Goal: Task Accomplishment & Management: Manage account settings

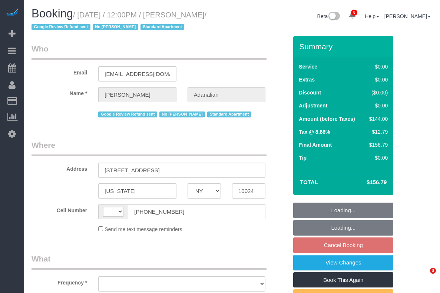
select select "NY"
select select "number:89"
select select "number:90"
select select "number:15"
select select "number:5"
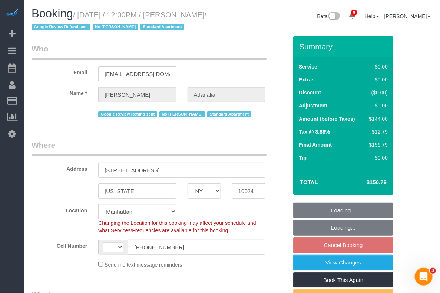
select select "string:[GEOGRAPHIC_DATA]"
select select "object:868"
select select "string:stripe-pm_1QrgCn4VGloSiKo7GXhdb6K1"
select select "1"
select select "spot5"
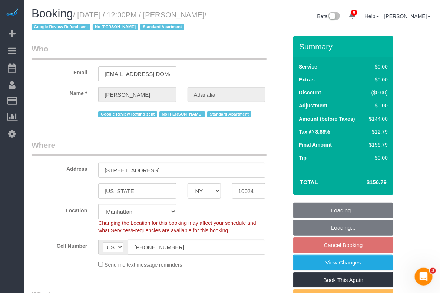
select select "object:1400"
select select "1"
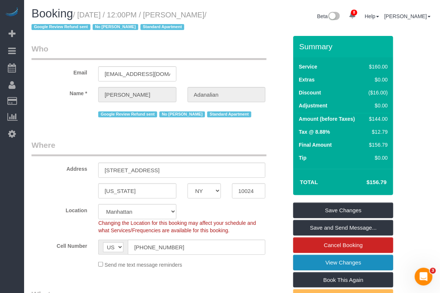
click at [337, 264] on link "View Changes" at bounding box center [343, 263] width 100 height 16
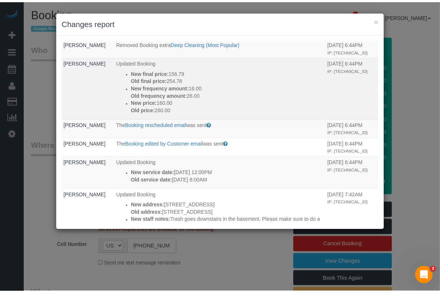
scroll to position [46, 0]
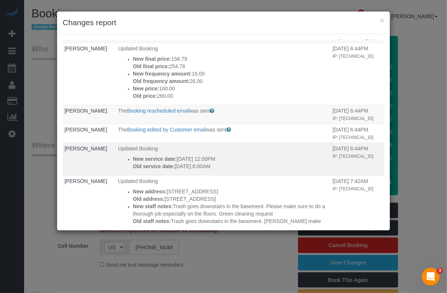
drag, startPoint x: 119, startPoint y: 158, endPoint x: 222, endPoint y: 165, distance: 102.5
click at [222, 165] on li "New service date: 08/19/2025 12:00PM Old service date: 08/26/2025 8:00AM" at bounding box center [231, 162] width 196 height 15
copy div "New service date: 08/19/2025 12:00PM Old service date: 08/26/2025 8:00AM"
click at [381, 19] on button "×" at bounding box center [382, 20] width 4 height 8
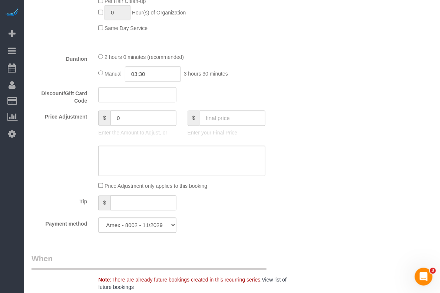
scroll to position [509, 0]
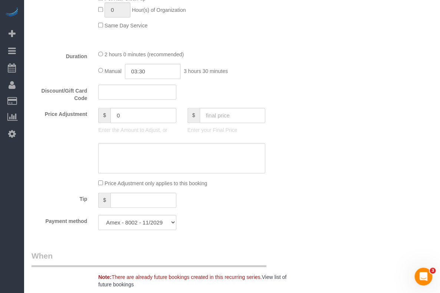
click at [104, 54] on div "2 hours 0 minutes (recommended)" at bounding box center [181, 54] width 167 height 8
select select "spot64"
click at [103, 71] on div "Manual 03:30 3 hours 30 minutes" at bounding box center [181, 71] width 167 height 15
type input "02:00"
click at [272, 67] on div "Duration 2 hours 0 minutes (recommended) Manual 02:00 2 hours 0 minutes" at bounding box center [159, 64] width 267 height 29
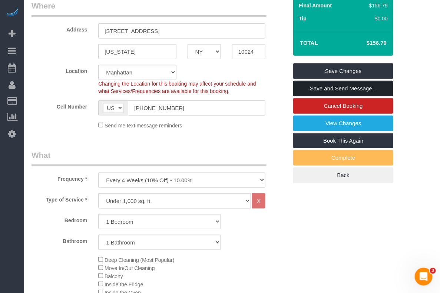
scroll to position [139, 0]
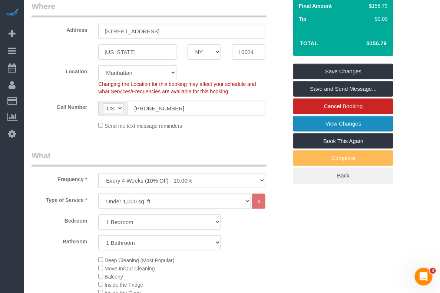
click at [317, 126] on link "View Changes" at bounding box center [343, 124] width 100 height 16
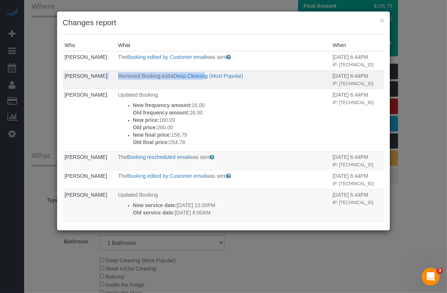
drag, startPoint x: 107, startPoint y: 73, endPoint x: 198, endPoint y: 72, distance: 90.8
click at [198, 72] on tr "Laura Adanalian Removed Booking extra Deep Cleaning (Most Popular) 08/13/2025 6…" at bounding box center [224, 79] width 322 height 19
click at [87, 86] on td "Laura Adanalian" at bounding box center [90, 79] width 54 height 19
drag, startPoint x: 62, startPoint y: 77, endPoint x: 201, endPoint y: 77, distance: 138.6
click at [202, 77] on tr "Laura Adanalian Removed Booking extra Deep Cleaning (Most Popular) 08/13/2025 6…" at bounding box center [224, 79] width 322 height 19
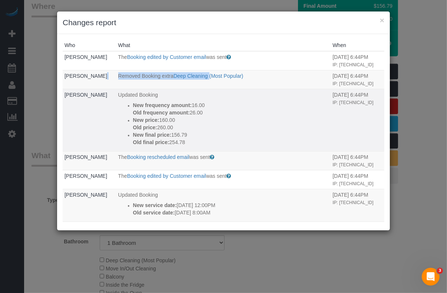
copy tr "Laura Adanalian Removed Booking extra Deep Cleaning"
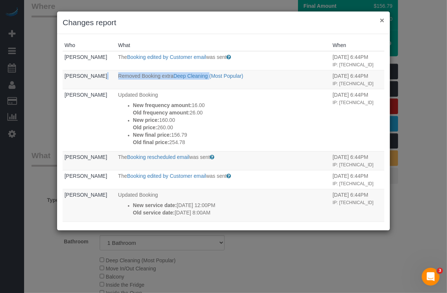
click at [381, 18] on button "×" at bounding box center [382, 20] width 4 height 8
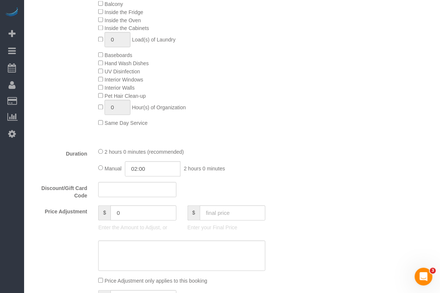
scroll to position [463, 0]
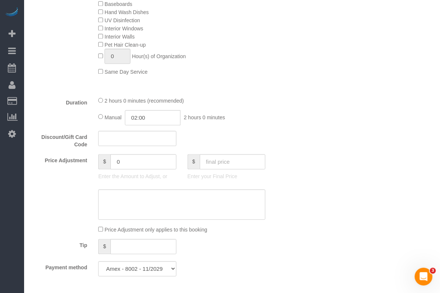
click at [413, 96] on div "Who Email lsetrakian@gmail.com Name * Laura Adanalian Google Review Refund sent…" at bounding box center [231, 239] width 401 height 1332
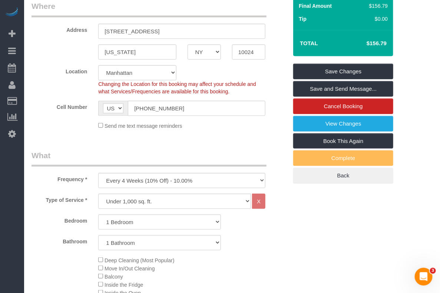
scroll to position [0, 0]
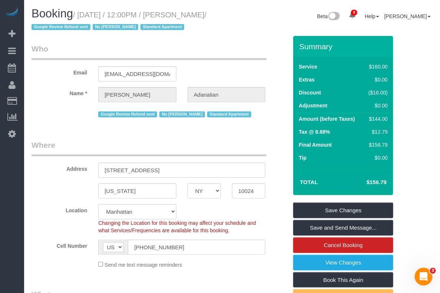
drag, startPoint x: 175, startPoint y: 15, endPoint x: 65, endPoint y: 29, distance: 110.9
click at [65, 29] on small "/ August 19, 2025 / 12:00PM / Laura Adanalian / Google Review Refund sent No Ye…" at bounding box center [118, 21] width 175 height 21
copy small "Laura Adanalian"
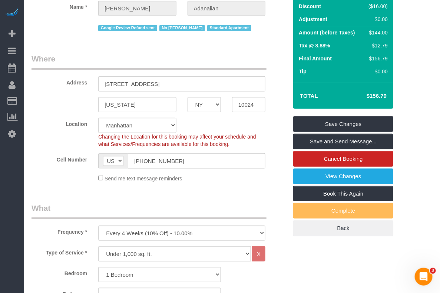
scroll to position [93, 0]
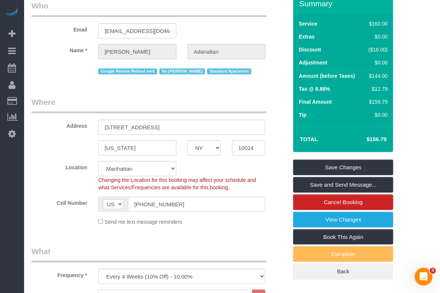
scroll to position [0, 0]
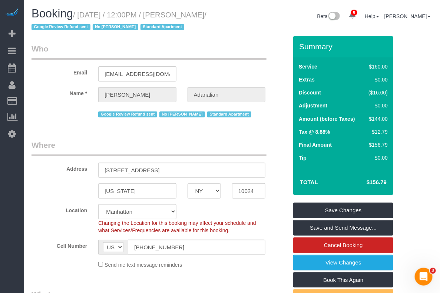
drag, startPoint x: 175, startPoint y: 15, endPoint x: 66, endPoint y: 29, distance: 110.1
click at [66, 29] on small "/ August 19, 2025 / 12:00PM / Laura Adanalian / Google Review Refund sent No Ye…" at bounding box center [118, 21] width 175 height 21
copy small "Laura Adanalian"
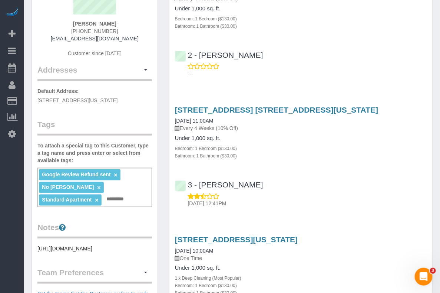
scroll to position [93, 0]
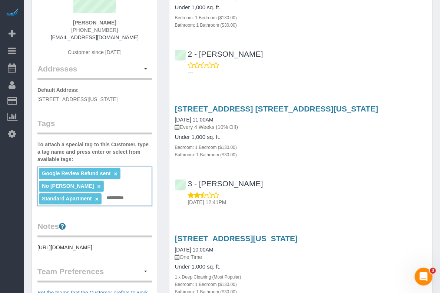
drag, startPoint x: 48, startPoint y: 200, endPoint x: 94, endPoint y: 197, distance: 46.4
click at [104, 201] on input "text" at bounding box center [116, 198] width 25 height 10
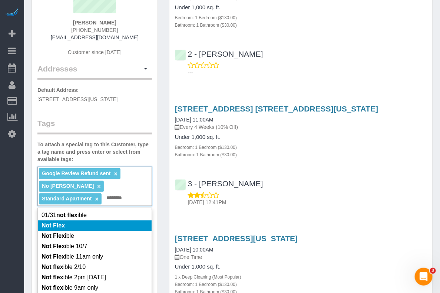
type input "********"
click at [49, 222] on em "Not Flex" at bounding box center [52, 225] width 23 height 6
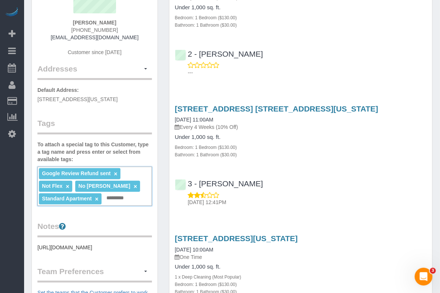
click at [345, 161] on div "574 West End Avenue, Apt. 9a2, New York, NY 10024 06/03/2025 11:00AM Every 4 We…" at bounding box center [300, 153] width 263 height 111
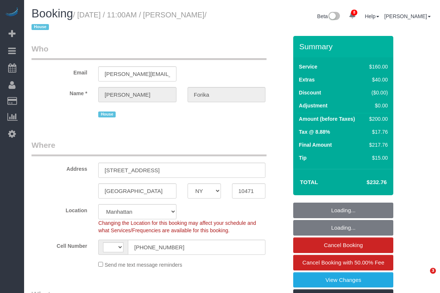
select select "NY"
select select "string:[GEOGRAPHIC_DATA]"
select select "string:stripe-pm_1Rw0nu4VGloSiKo7kbR1sPWl"
select select "object:698"
select select "spot1"
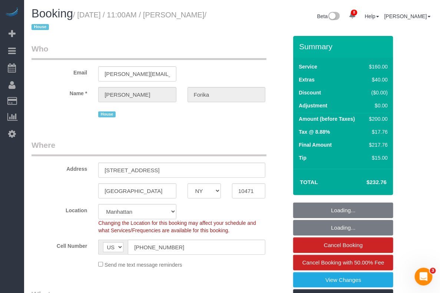
select select "number:59"
select select "number:71"
select select "number:15"
select select "number:5"
select select "object:852"
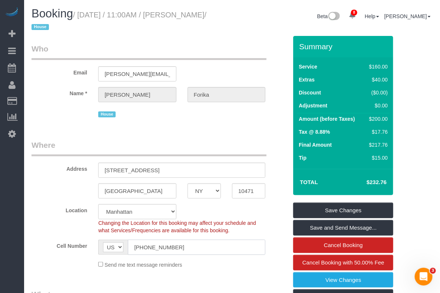
click at [142, 251] on input "[PHONE_NUMBER]" at bounding box center [196, 247] width 137 height 15
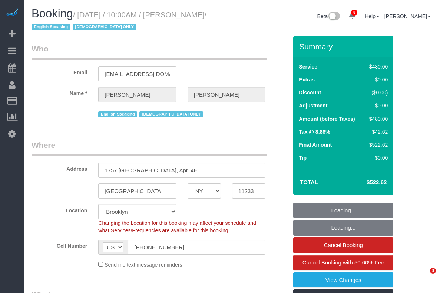
select select "NY"
select select "object:855"
select select "number:89"
select select "number:90"
select select "number:15"
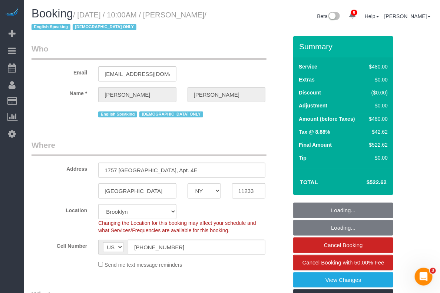
select select "number:5"
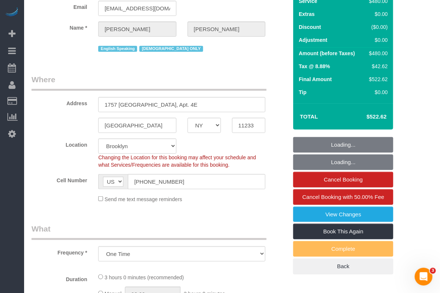
select select "spot1"
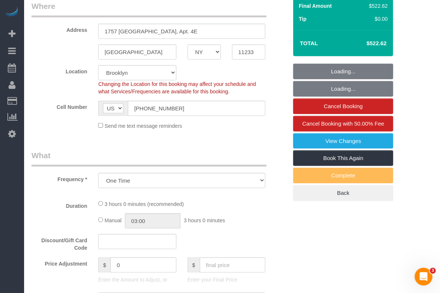
select select "string:stripe-pm_1PZwTG4VGloSiKo7ZbGaZS1e"
select select "2"
select select "180"
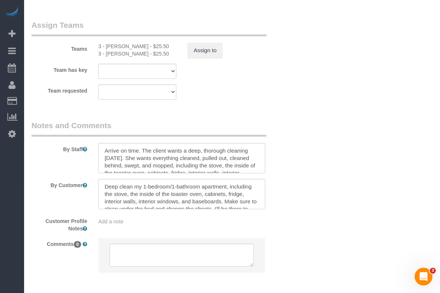
scroll to position [877, 0]
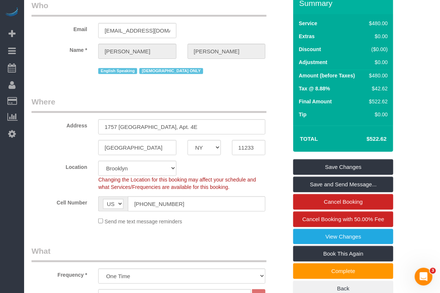
scroll to position [0, 0]
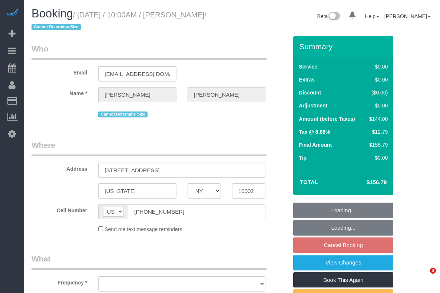
select select "NY"
select select "object:692"
select select "number:89"
select select "number:90"
select select "number:15"
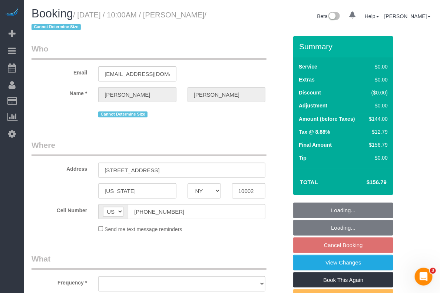
select select "number:5"
select select "1"
select select "spot3"
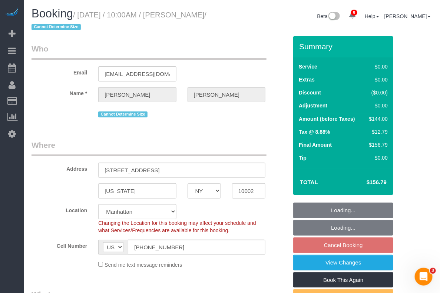
select select "object:1374"
select select "string:stripe-pm_1QO42J4VGloSiKo7BwRwKNAi"
select select "1"
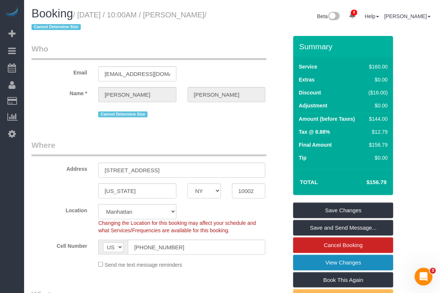
click at [346, 265] on link "View Changes" at bounding box center [343, 263] width 100 height 16
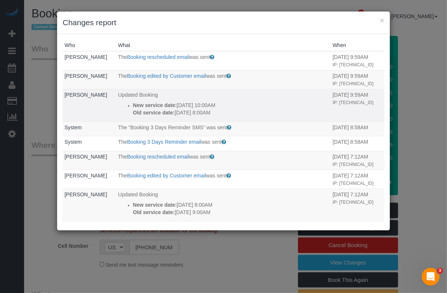
drag, startPoint x: 123, startPoint y: 104, endPoint x: 222, endPoint y: 114, distance: 100.2
click at [222, 114] on li "New service date: 08/30/2025 10:00AM Old service date: 08/17/2025 8:00AM" at bounding box center [231, 109] width 196 height 15
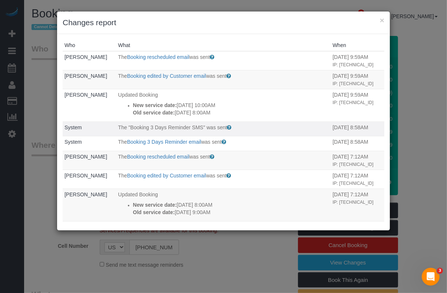
copy div "New service date: 08/30/2025 10:00AM Old service date: 08/17/2025 8:00AM"
drag, startPoint x: 380, startPoint y: 19, endPoint x: 385, endPoint y: 26, distance: 9.0
click at [380, 21] on button "×" at bounding box center [382, 20] width 4 height 8
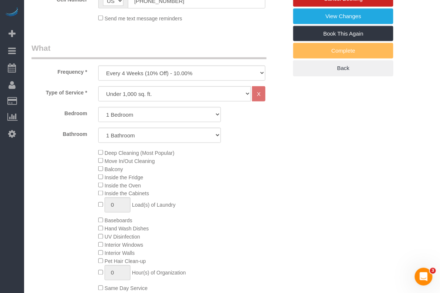
scroll to position [218, 0]
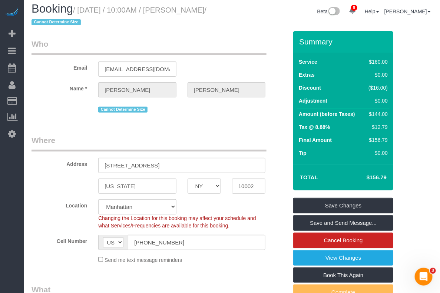
scroll to position [0, 0]
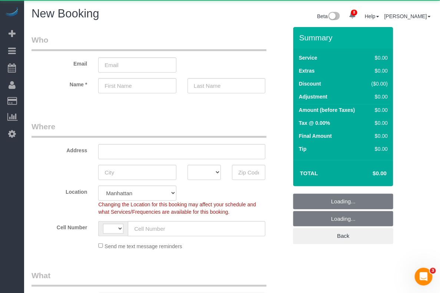
select select "string:[GEOGRAPHIC_DATA]"
select select "object:1058"
select select "number:89"
select select "number:90"
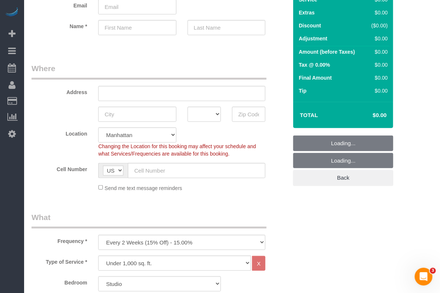
scroll to position [185, 0]
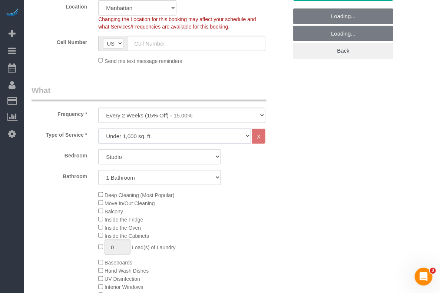
click at [205, 135] on select "Under 1,000 sq. ft. 1,001 - 1,500 sq. ft. 1,500+ sq. ft. Custom Cleaning Office…" at bounding box center [174, 136] width 153 height 15
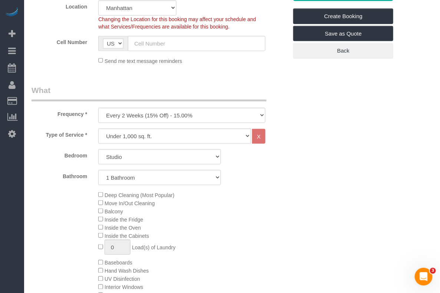
click at [256, 113] on select "One Time Weekly (20% Off) - 20.00% Every 2 Weeks (15% Off) - 15.00% Every 4 Wee…" at bounding box center [181, 115] width 167 height 15
select select "object:1587"
click at [98, 108] on select "One Time Weekly (20% Off) - 20.00% Every 2 Weeks (15% Off) - 15.00% Every 4 Wee…" at bounding box center [181, 115] width 167 height 15
click at [219, 134] on select "Under 1,000 sq. ft. 1,001 - 1,500 sq. ft. 1,500+ sq. ft. Custom Cleaning Office…" at bounding box center [174, 136] width 153 height 15
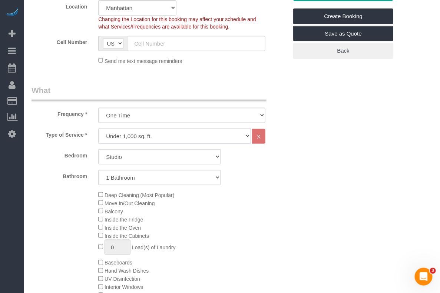
click at [98, 129] on select "Under 1,000 sq. ft. 1,001 - 1,500 sq. ft. 1,500+ sq. ft. Custom Cleaning Office…" at bounding box center [174, 136] width 153 height 15
click at [162, 156] on select "Studio 1 Bedroom 2 Bedrooms 3 Bedrooms" at bounding box center [159, 156] width 123 height 15
select select "3"
click at [98, 149] on select "Studio 1 Bedroom 2 Bedrooms 3 Bedrooms" at bounding box center [159, 156] width 123 height 15
click at [156, 174] on select "1 Bathroom 2 Bathrooms" at bounding box center [159, 177] width 123 height 15
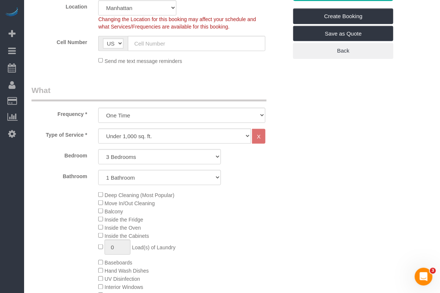
click at [252, 179] on div "Bathroom 1 Bathroom 2 Bathrooms" at bounding box center [159, 177] width 267 height 15
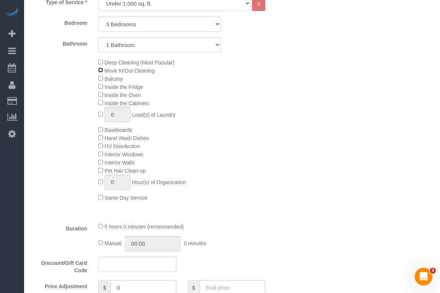
scroll to position [370, 0]
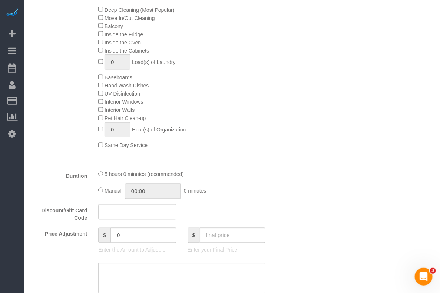
click at [333, 252] on div "Who Email Name * Where Address AK AL AR AZ CA CO CT DC DE FL GA HI IA ID IL IN …" at bounding box center [231, 274] width 401 height 1234
click at [348, 240] on div "Who Email Name * Where Address AK AL AR AZ CA CO CT DC DE FL GA HI IA ID IL IN …" at bounding box center [231, 274] width 401 height 1234
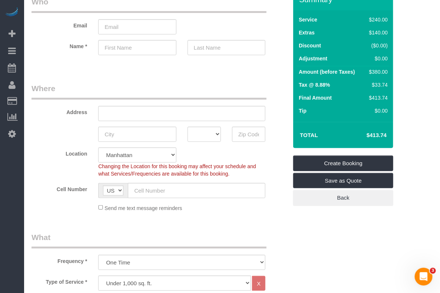
scroll to position [0, 0]
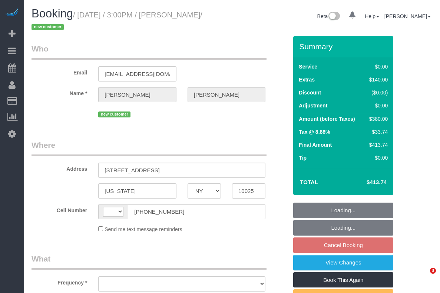
select select "NY"
select select "string:[GEOGRAPHIC_DATA]"
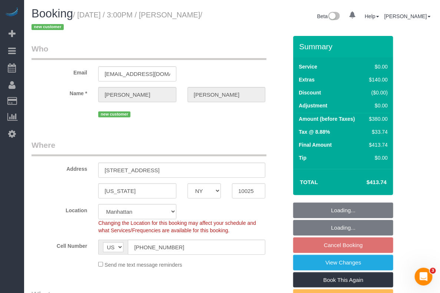
select select "object:791"
select select "string:stripe-pm_1Rw2ma4VGloSiKo7a9v8GCJH"
select select "3"
select select "spot1"
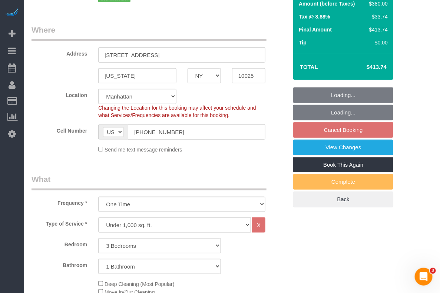
scroll to position [139, 0]
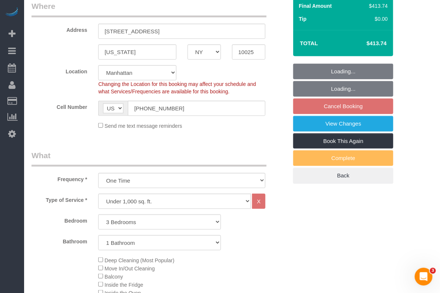
select select "object:800"
select select "number:60"
select select "number:90"
select select "number:15"
select select "number:5"
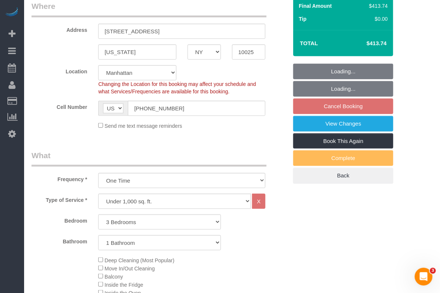
select select "3"
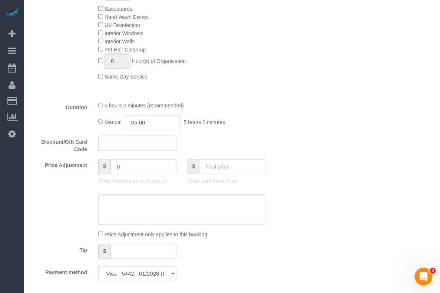
scroll to position [469, 0]
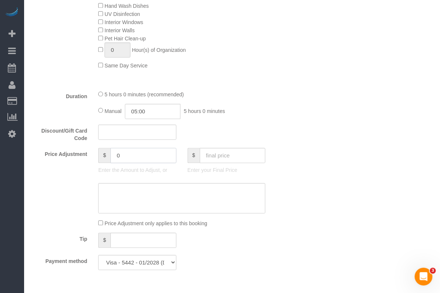
drag, startPoint x: 143, startPoint y: 156, endPoint x: 96, endPoint y: 147, distance: 47.3
click at [96, 147] on fieldset "What Frequency * One Time Weekly (20% Off) - 20.00% Every 2 Weeks (15% Off) - 1…" at bounding box center [159, 48] width 256 height 456
type input "-20"
click at [158, 192] on textarea at bounding box center [181, 198] width 167 height 30
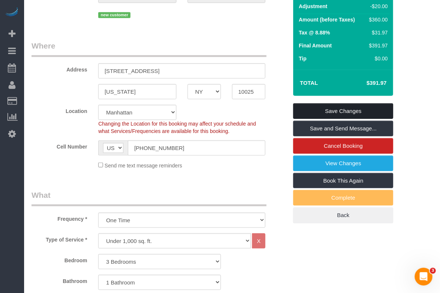
scroll to position [99, 0]
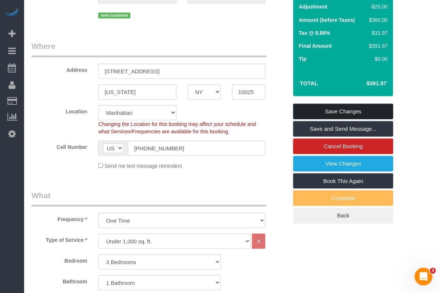
type textarea "New customer discount"
click at [340, 112] on link "Save Changes" at bounding box center [343, 112] width 100 height 16
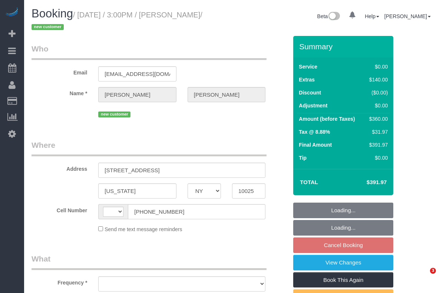
select select "NY"
select select "object:441"
select select "number:60"
select select "number:90"
select select "number:15"
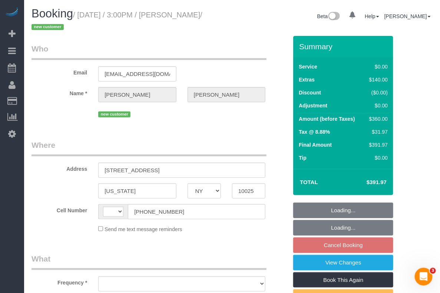
select select "number:5"
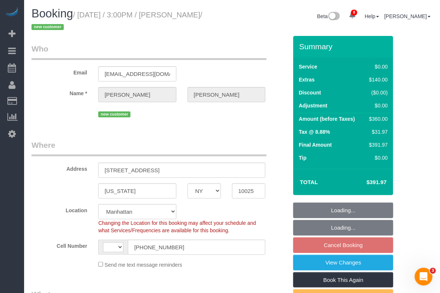
select select "object:590"
select select "string:[GEOGRAPHIC_DATA]"
select select "string:stripe-pm_1Rw2ma4VGloSiKo7a9v8GCJH"
select select "3"
select select "spot1"
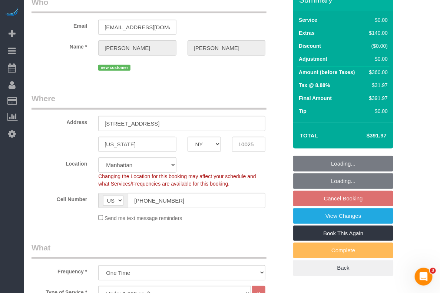
select select "3"
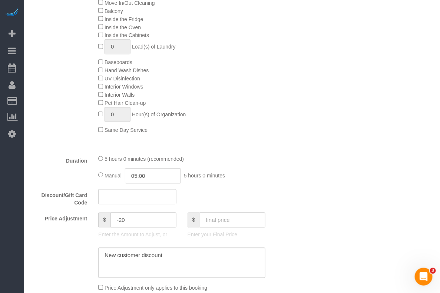
scroll to position [417, 0]
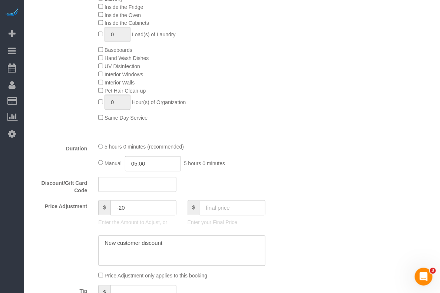
click at [420, 93] on div "Who Email [EMAIL_ADDRESS][DOMAIN_NAME] Name * [PERSON_NAME] new customer Where …" at bounding box center [231, 247] width 401 height 1256
drag, startPoint x: 420, startPoint y: 125, endPoint x: 402, endPoint y: 125, distance: 18.5
click at [420, 125] on div "Who Email [EMAIL_ADDRESS][DOMAIN_NAME] Name * [PERSON_NAME] new customer Where …" at bounding box center [231, 247] width 401 height 1256
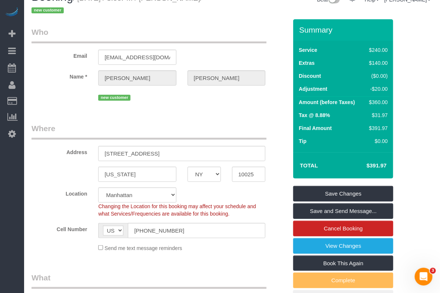
scroll to position [0, 0]
